Goal: Leave review/rating: Share an evaluation or opinion about a product, service, or content

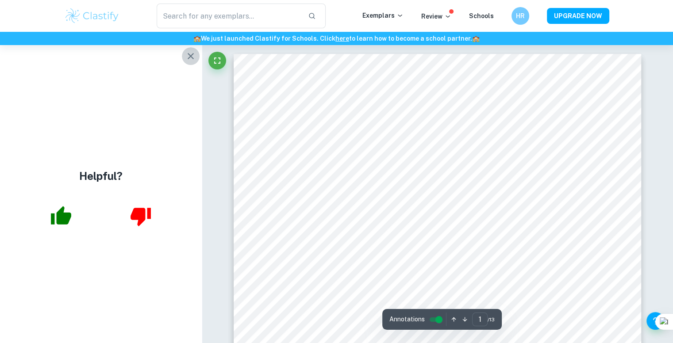
click at [189, 57] on icon "button" at bounding box center [190, 56] width 11 height 11
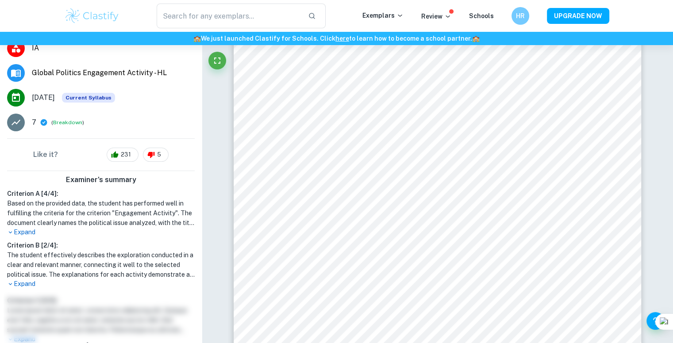
scroll to position [141, 0]
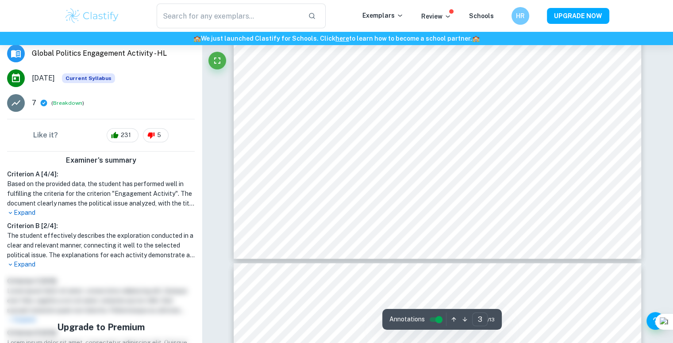
type input "4"
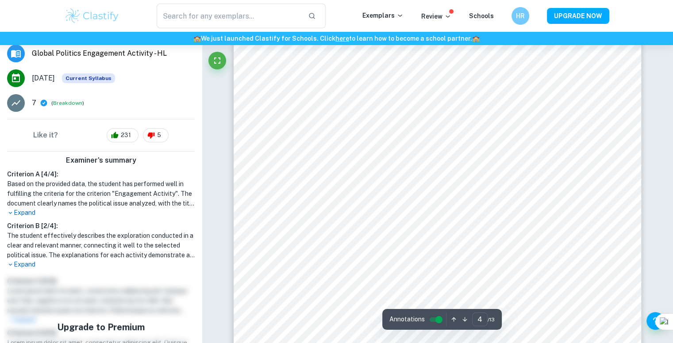
scroll to position [1917, 0]
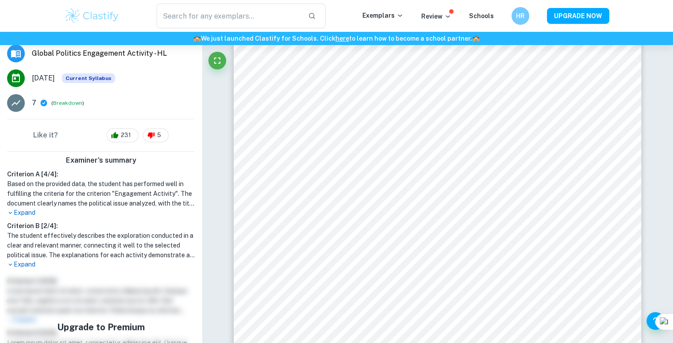
click at [318, 252] on div at bounding box center [437, 251] width 308 height 30
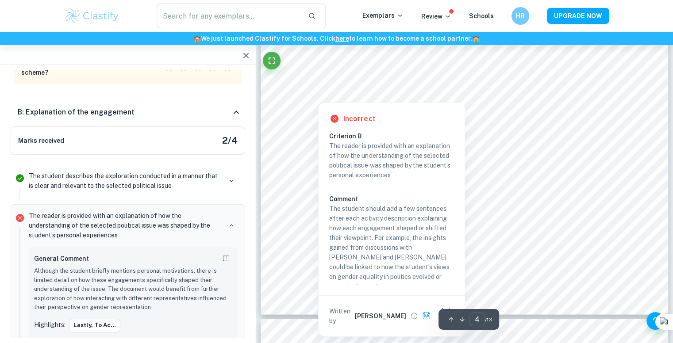
scroll to position [2054, 0]
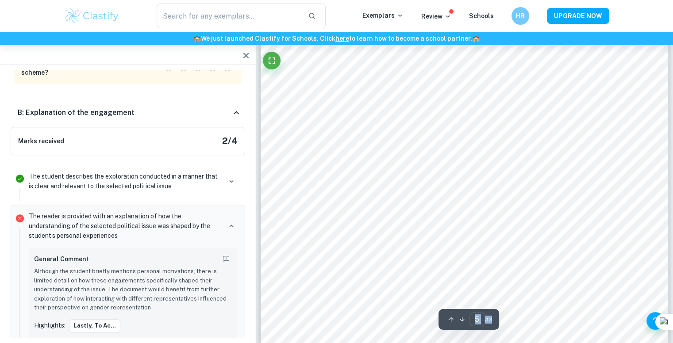
scroll to position [2521, 0]
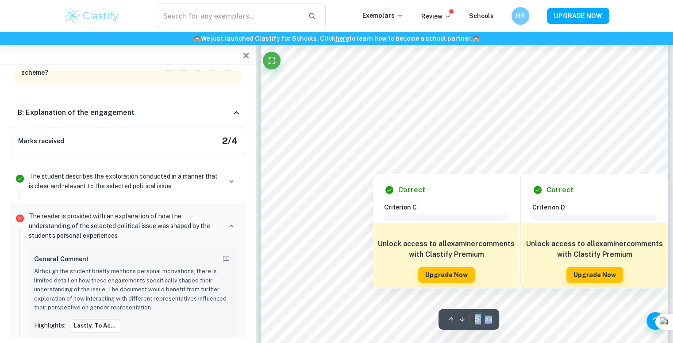
click at [375, 130] on div at bounding box center [464, 130] width 308 height 30
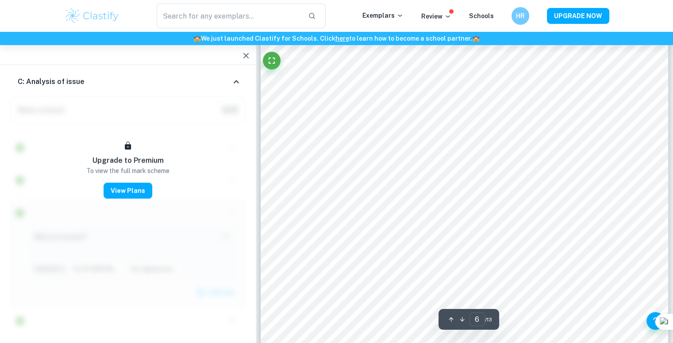
scroll to position [3172, 0]
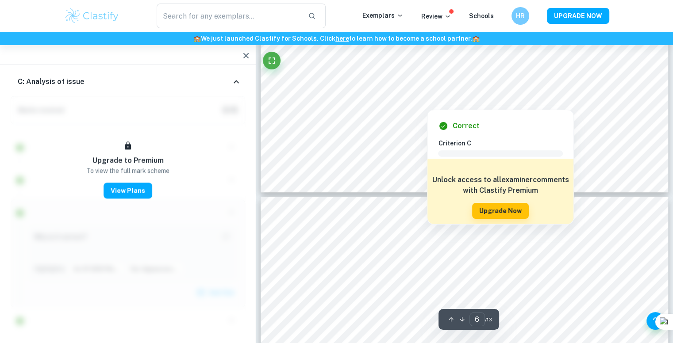
type input "7"
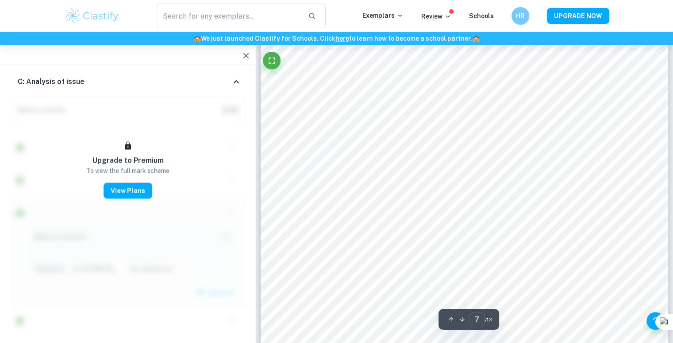
scroll to position [3722, 0]
click at [247, 59] on icon "button" at bounding box center [246, 55] width 11 height 11
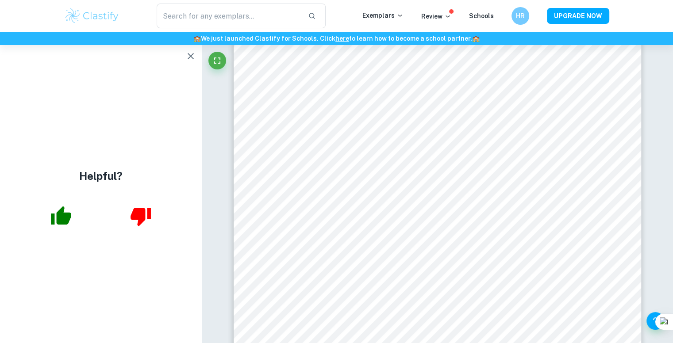
scroll to position [0, 0]
